Goal: Task Accomplishment & Management: Use online tool/utility

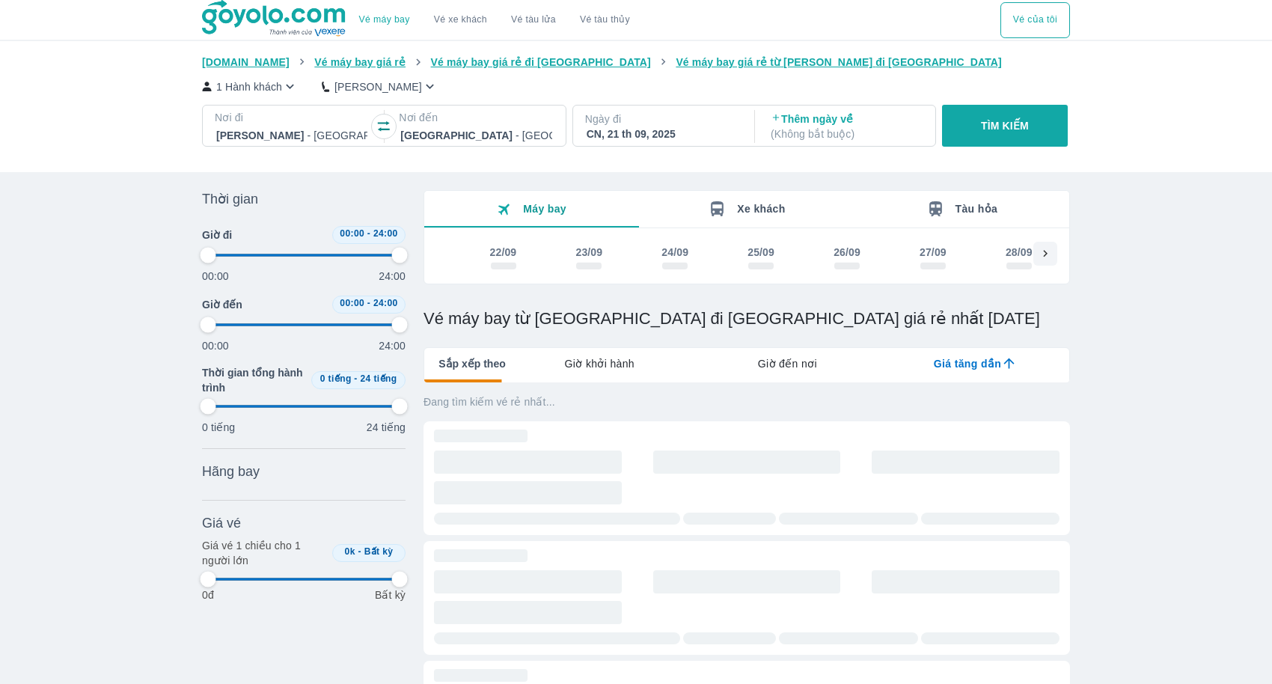
type input "97.9166666666667"
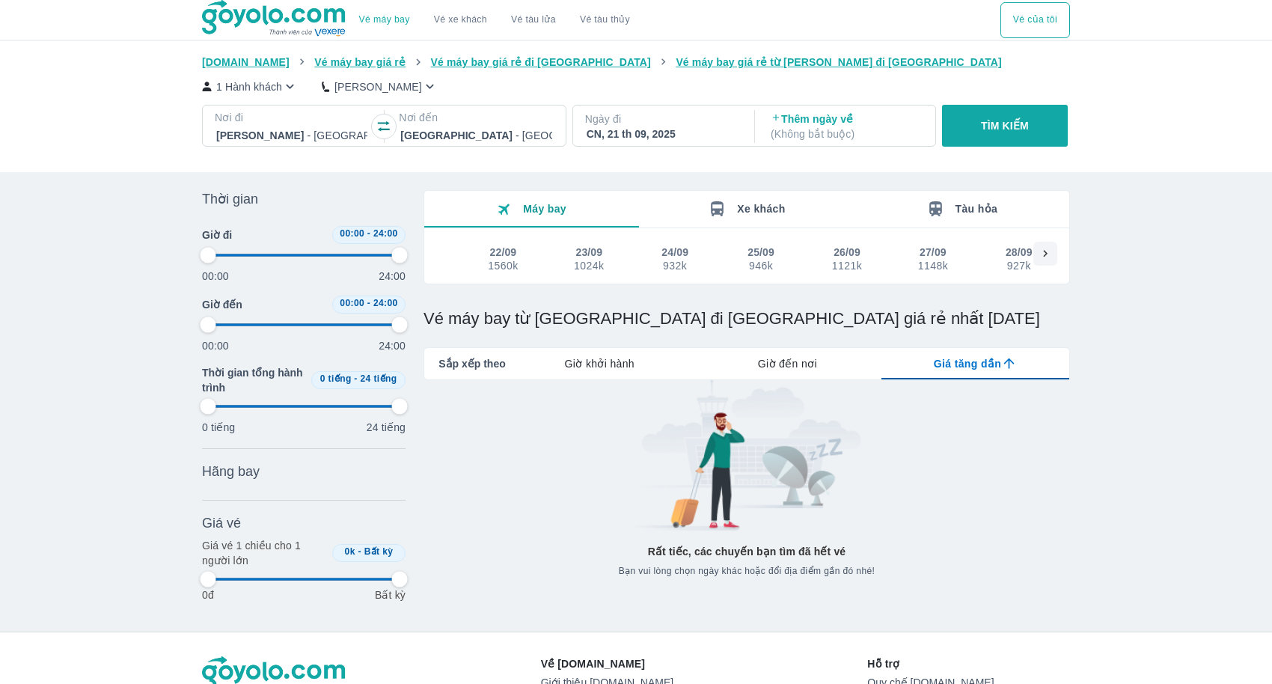
type input "97.9166666666667"
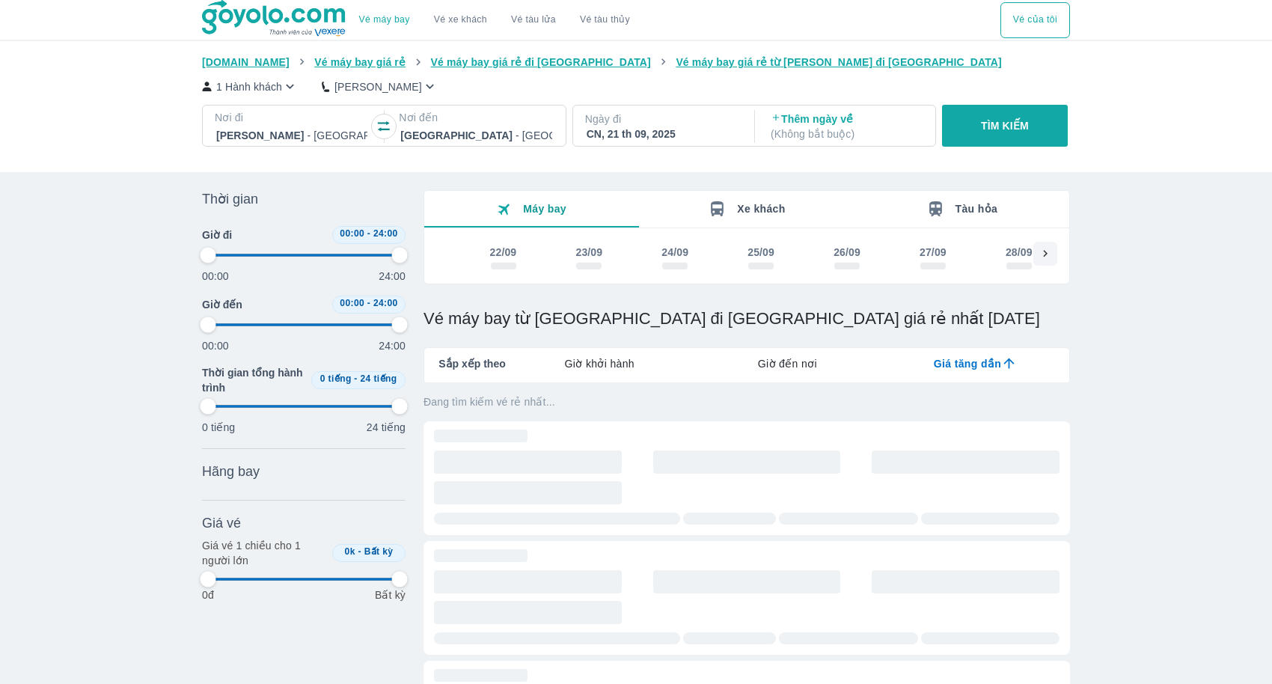
type input "97.9166666666667"
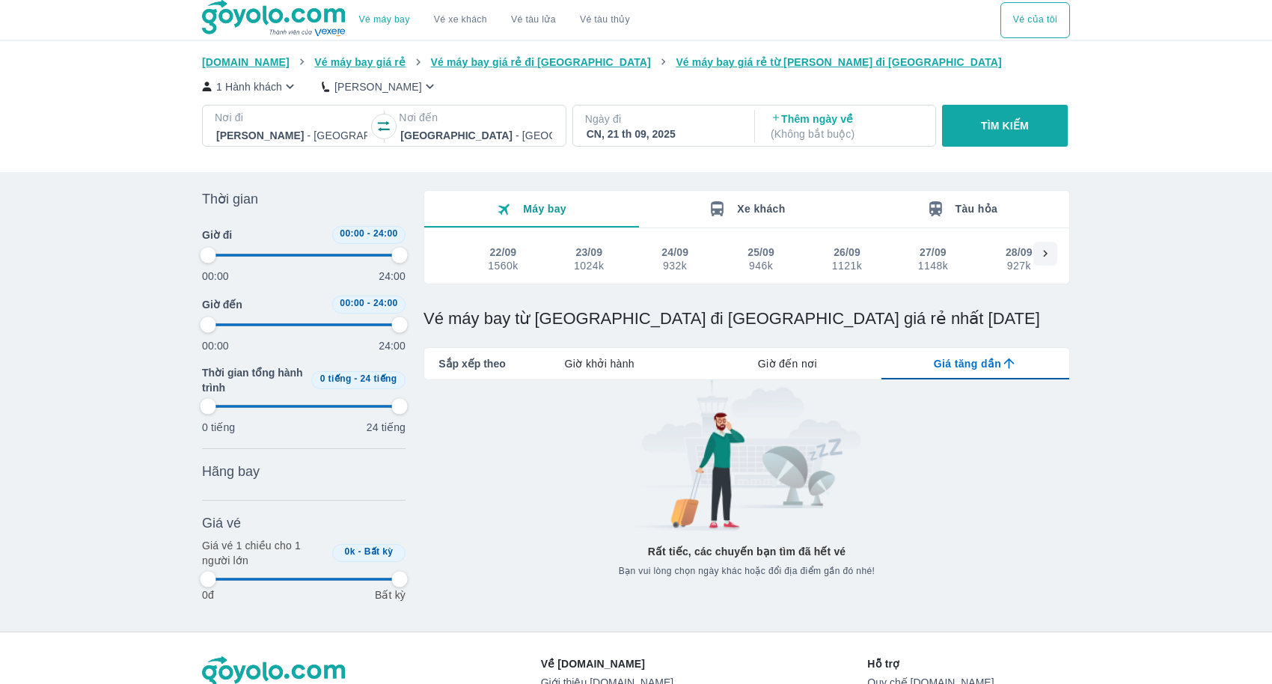
type input "97.9166666666667"
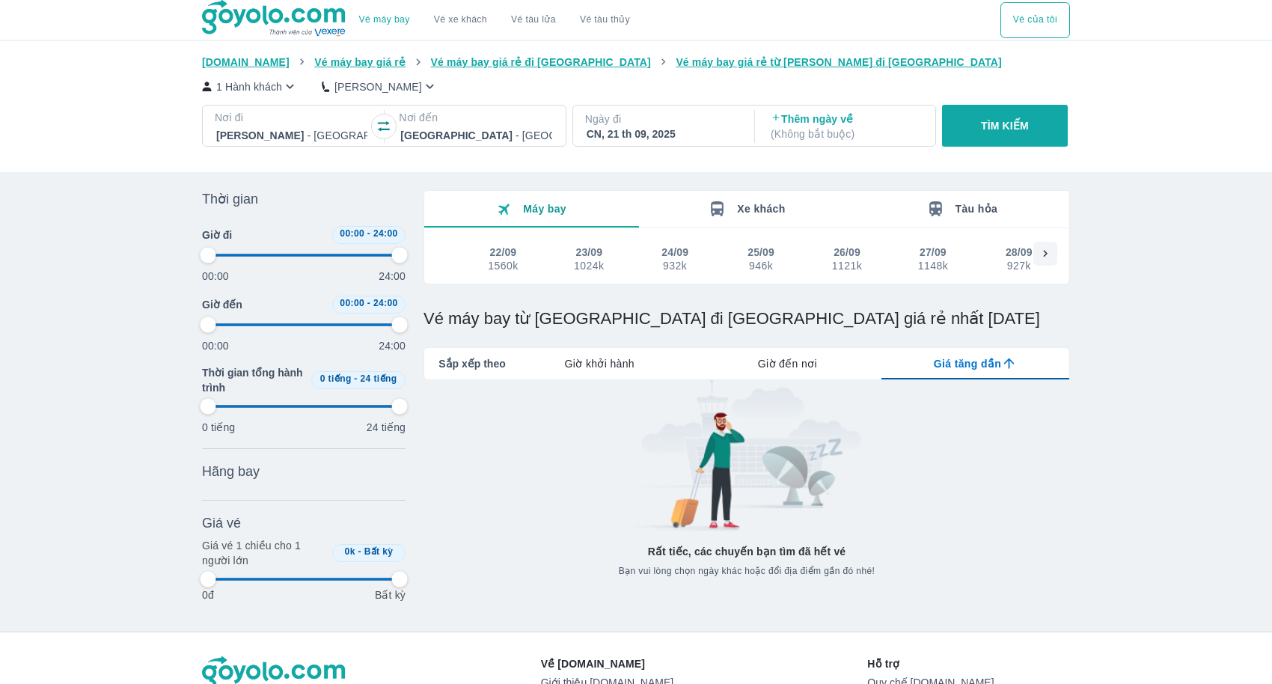
type input "97.9166666666667"
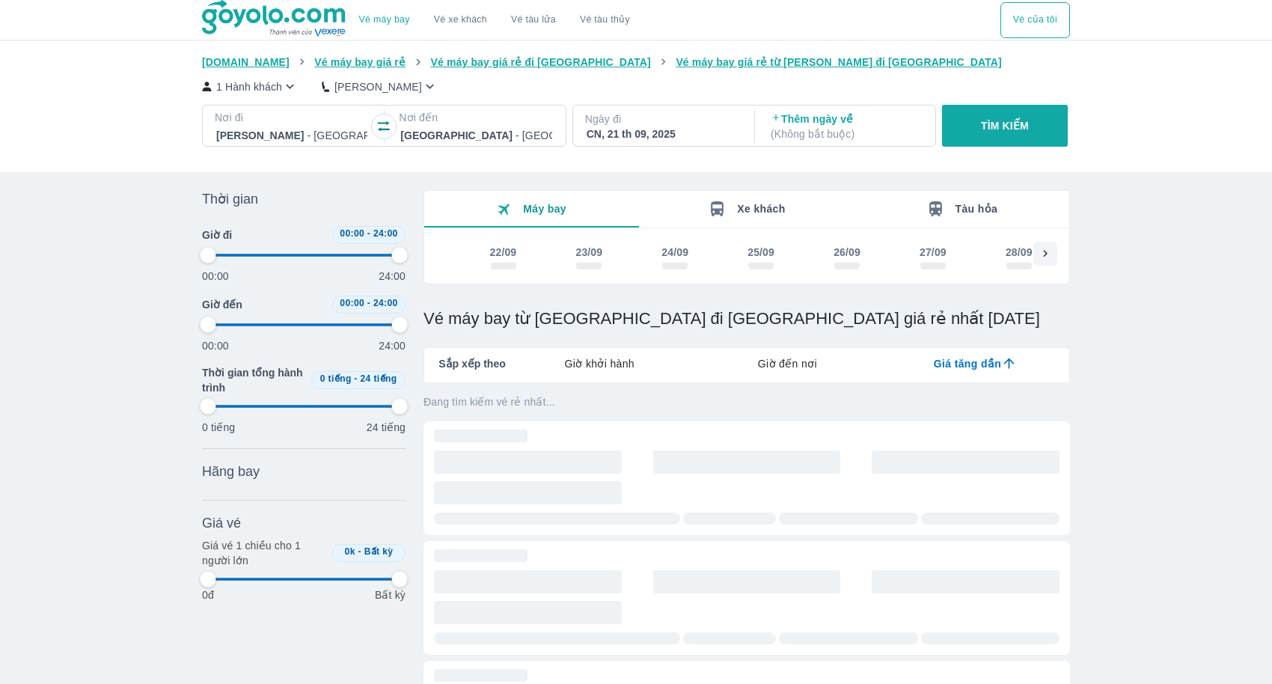
type input "97.9166666666667"
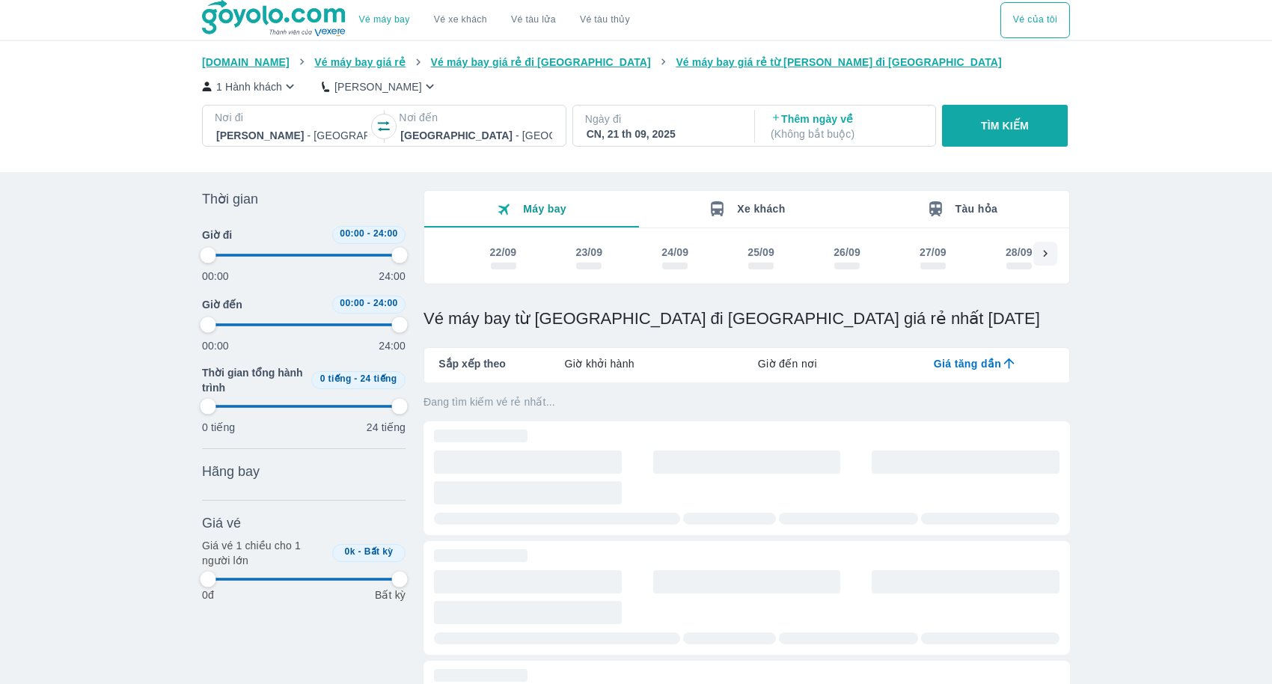
type input "97.9166666666667"
